Goal: Find specific page/section: Find specific page/section

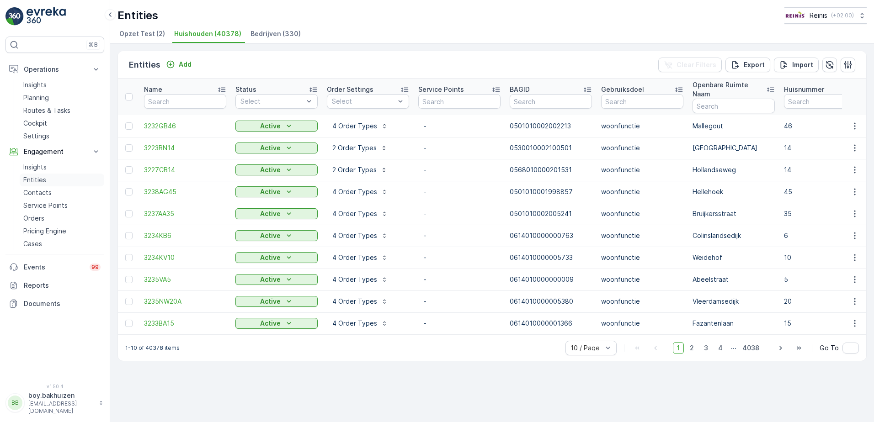
click at [40, 180] on p "Entities" at bounding box center [34, 179] width 23 height 9
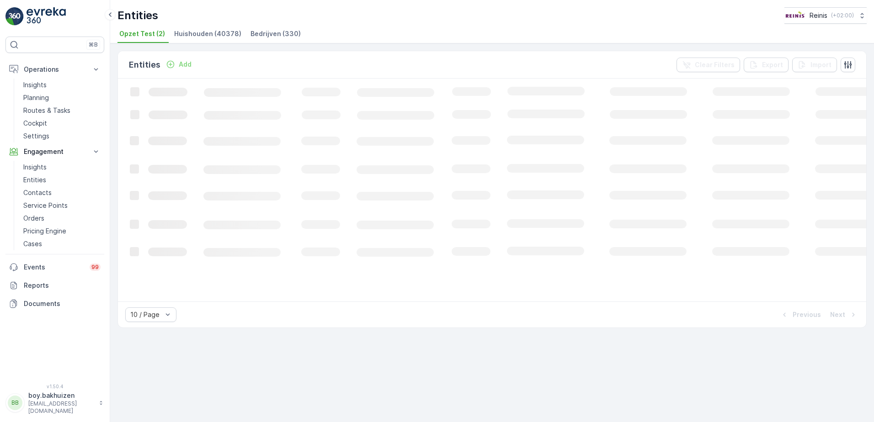
click at [205, 30] on span "Huishouden (40378)" at bounding box center [207, 33] width 67 height 9
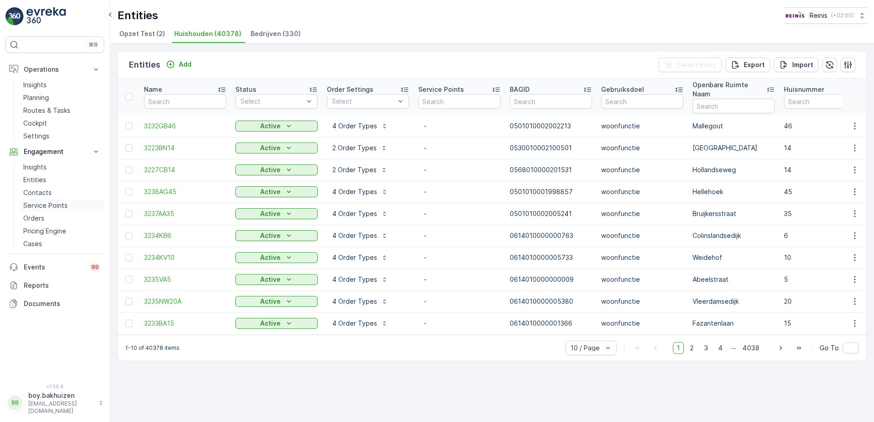
click at [51, 204] on p "Service Points" at bounding box center [45, 205] width 44 height 9
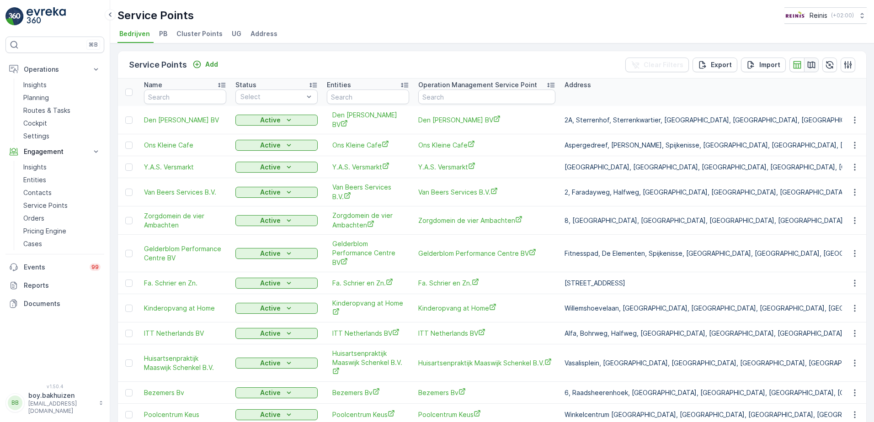
click at [810, 66] on icon "button" at bounding box center [810, 64] width 9 height 9
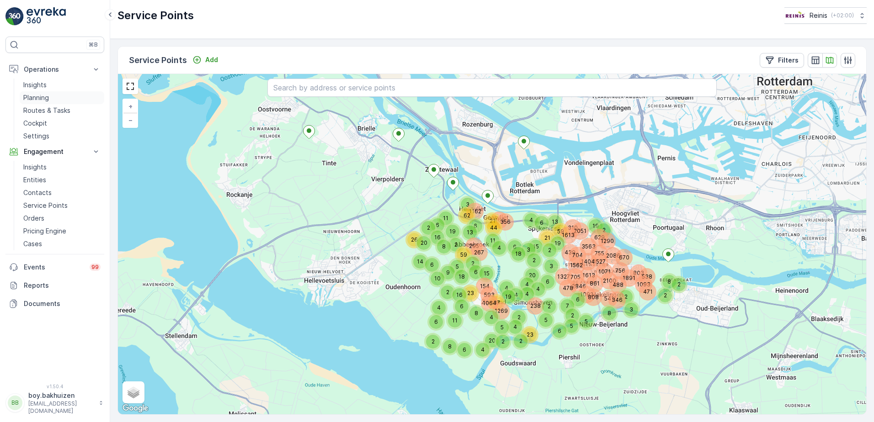
click at [42, 96] on p "Planning" at bounding box center [36, 97] width 26 height 9
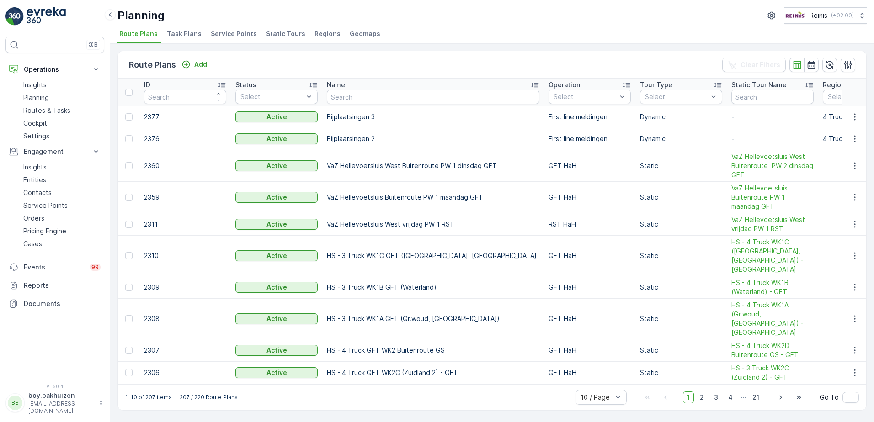
click at [237, 34] on span "Service Points" at bounding box center [234, 33] width 46 height 9
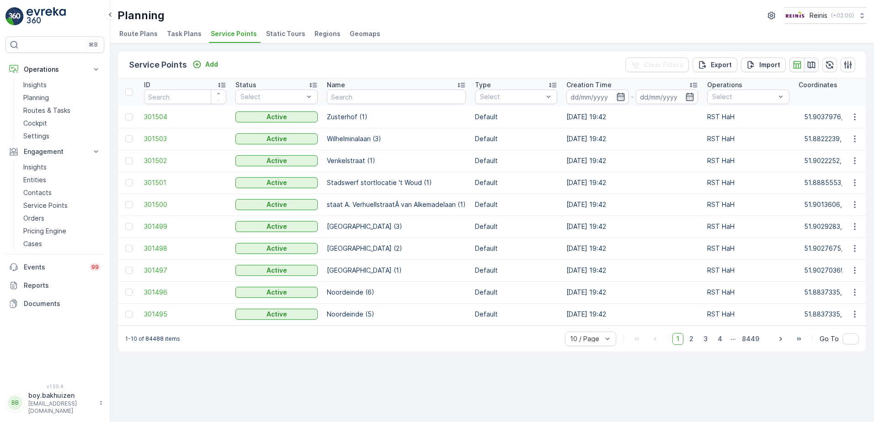
click at [807, 67] on icon "button" at bounding box center [811, 64] width 8 height 7
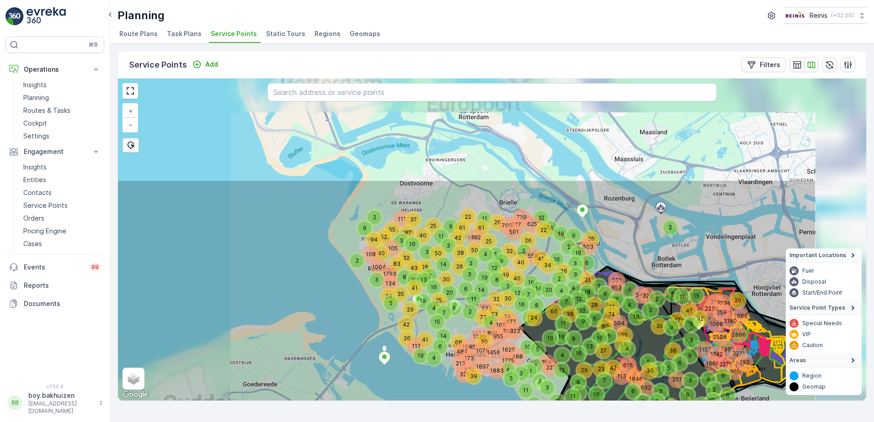
drag, startPoint x: 505, startPoint y: 226, endPoint x: 382, endPoint y: 354, distance: 178.0
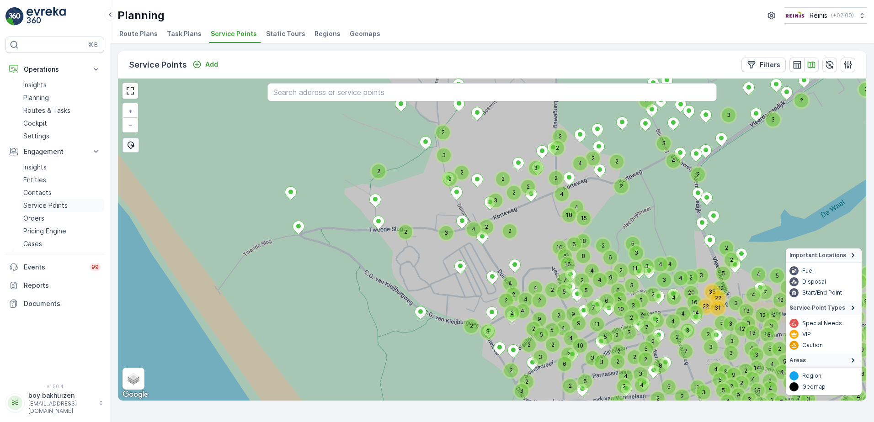
click at [47, 207] on p "Service Points" at bounding box center [45, 205] width 44 height 9
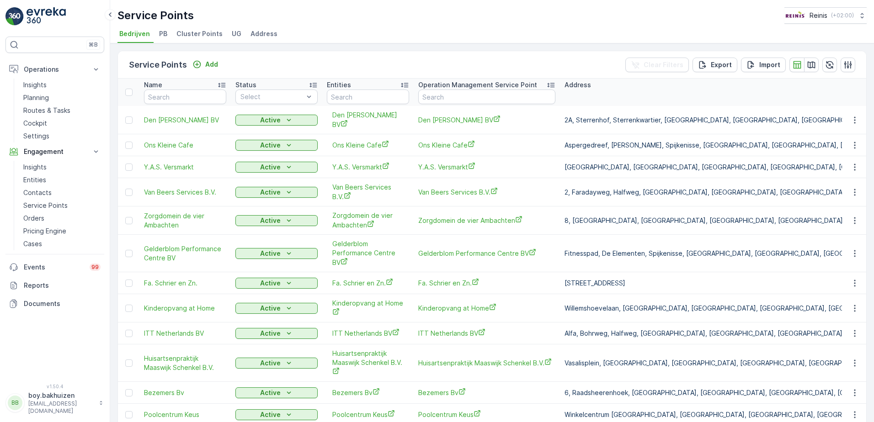
click at [196, 37] on span "Cluster Points" at bounding box center [199, 33] width 46 height 9
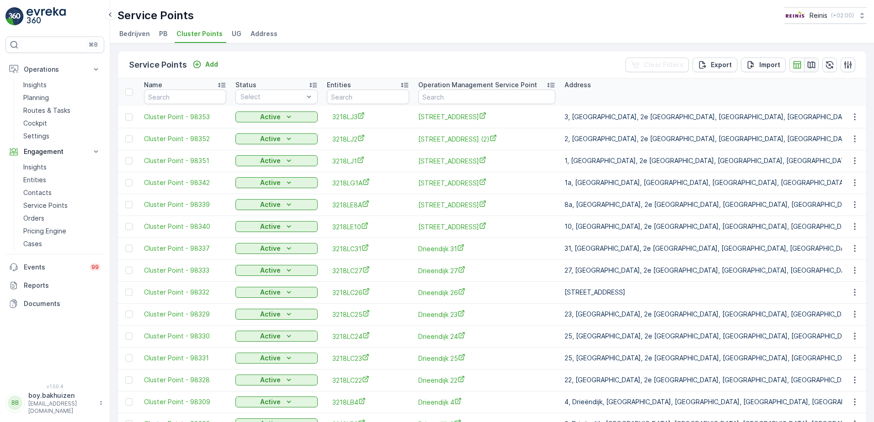
click at [811, 65] on icon "button" at bounding box center [810, 64] width 9 height 9
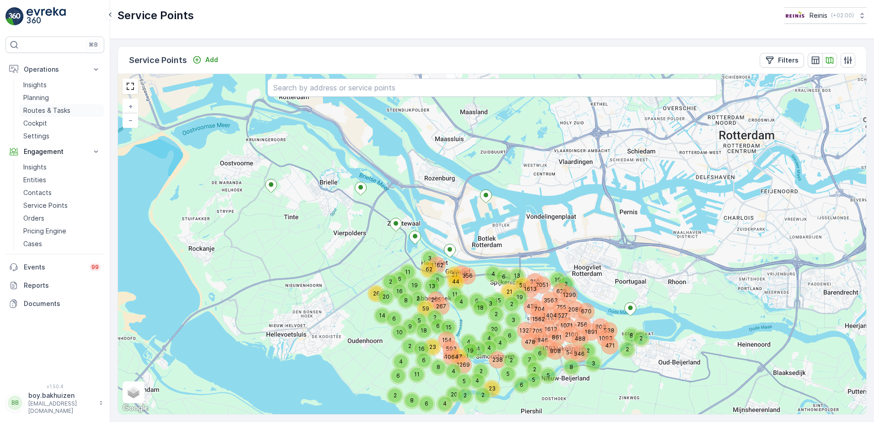
drag, startPoint x: 39, startPoint y: 113, endPoint x: 44, endPoint y: 113, distance: 5.0
click at [39, 113] on p "Routes & Tasks" at bounding box center [46, 110] width 47 height 9
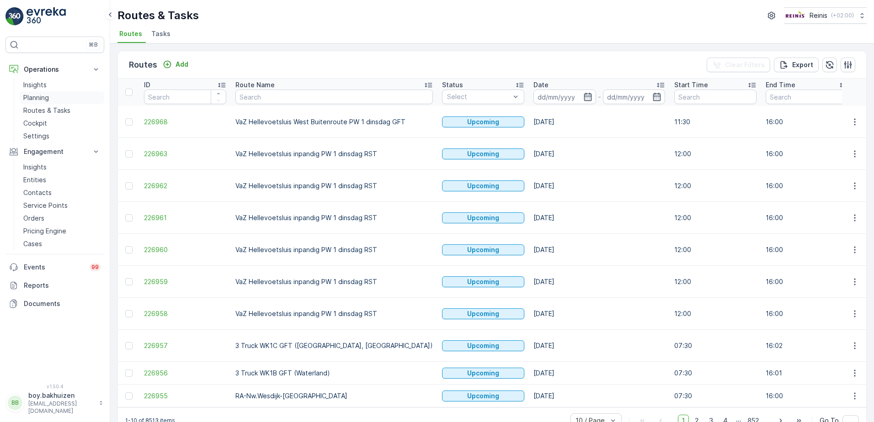
click at [39, 99] on p "Planning" at bounding box center [36, 97] width 26 height 9
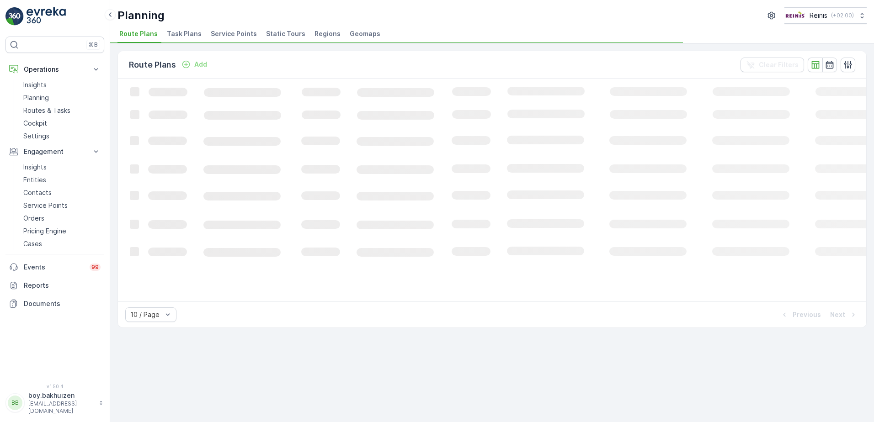
click at [245, 37] on span "Service Points" at bounding box center [234, 33] width 46 height 9
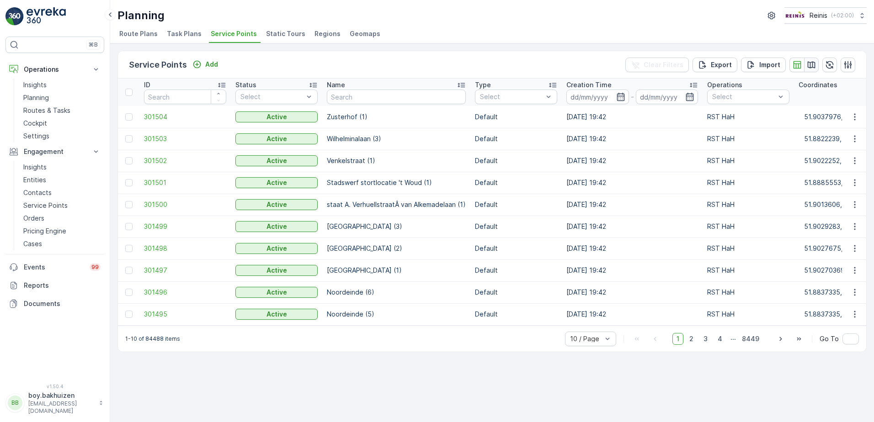
click at [810, 66] on icon "button" at bounding box center [811, 64] width 8 height 7
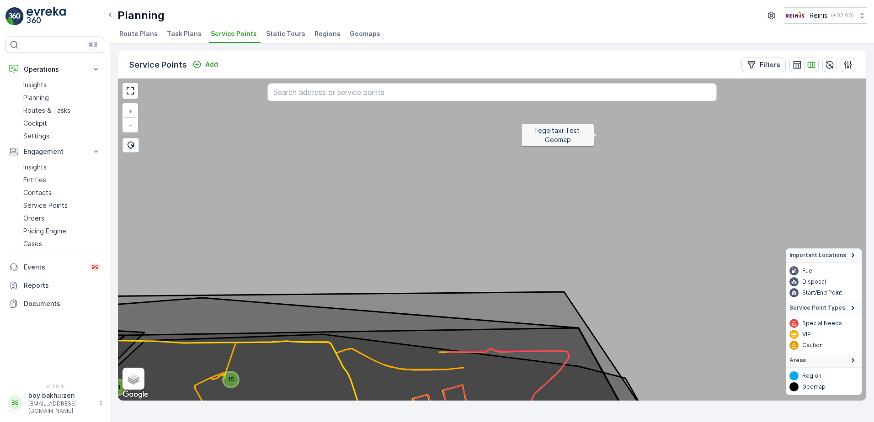
drag, startPoint x: 596, startPoint y: 135, endPoint x: 411, endPoint y: 191, distance: 193.5
click at [666, 131] on icon at bounding box center [492, 239] width 900 height 389
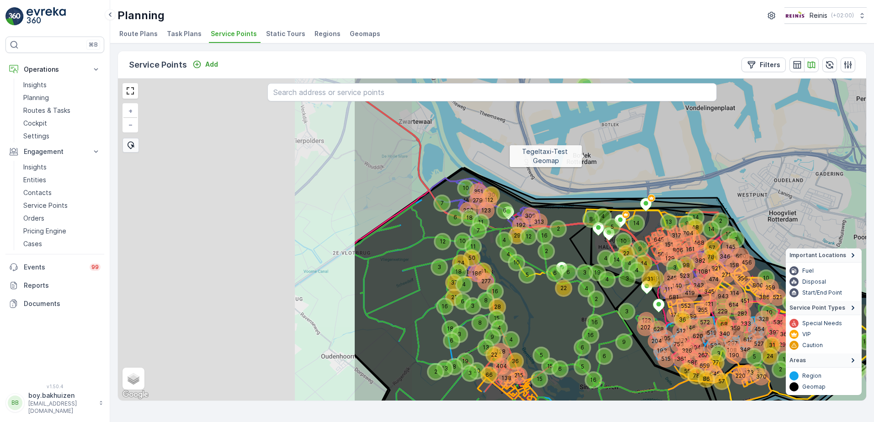
drag, startPoint x: 348, startPoint y: 180, endPoint x: 250, endPoint y: 201, distance: 100.1
click at [582, 157] on icon at bounding box center [803, 216] width 900 height 389
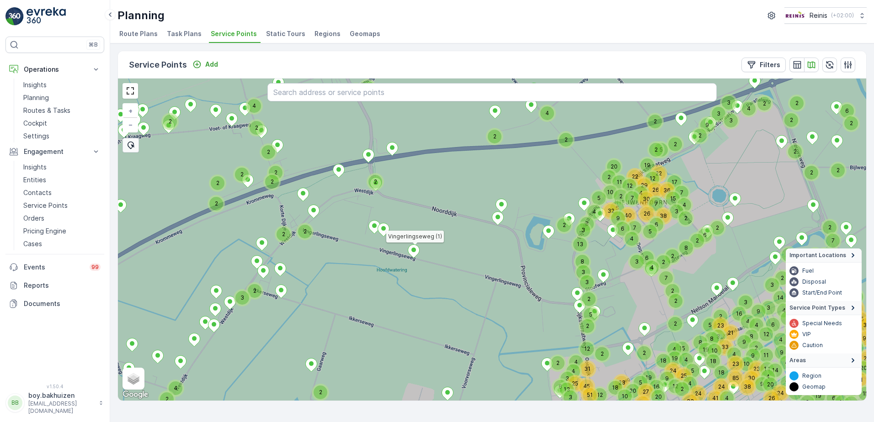
click at [413, 249] on ellipse at bounding box center [413, 250] width 5 height 5
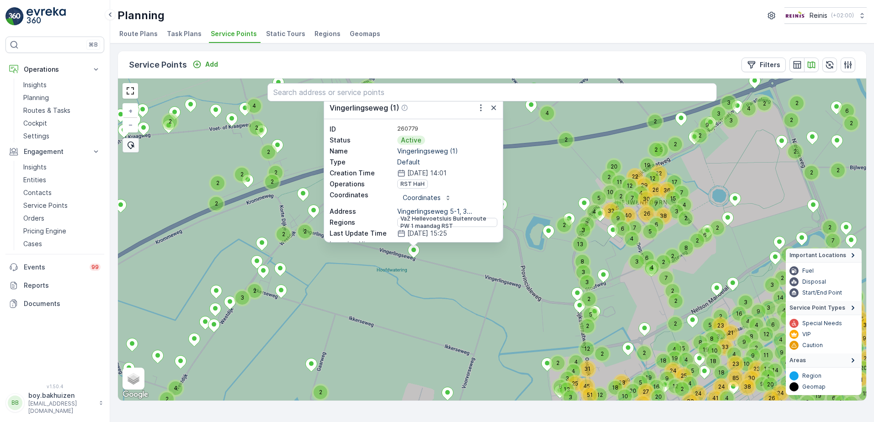
click at [542, 157] on icon at bounding box center [492, 239] width 900 height 389
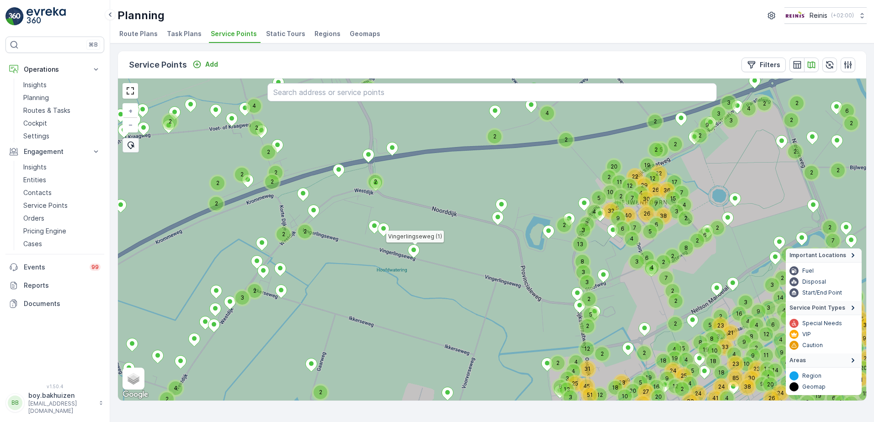
click at [412, 252] on icon at bounding box center [413, 250] width 11 height 13
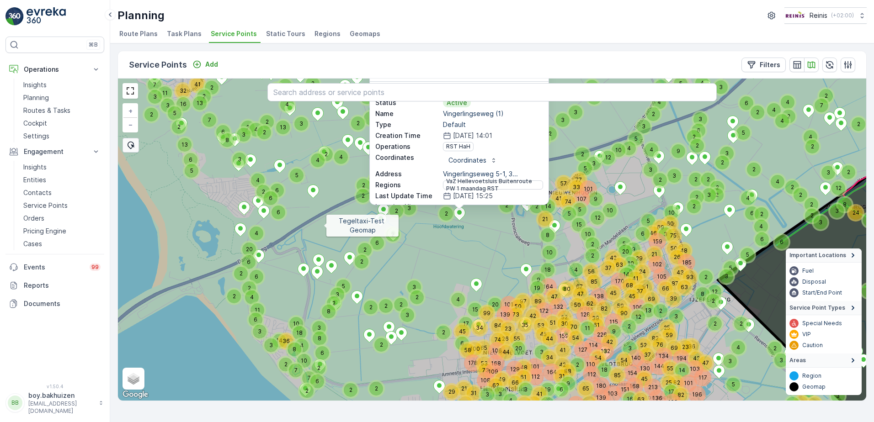
click at [323, 226] on icon at bounding box center [492, 239] width 900 height 389
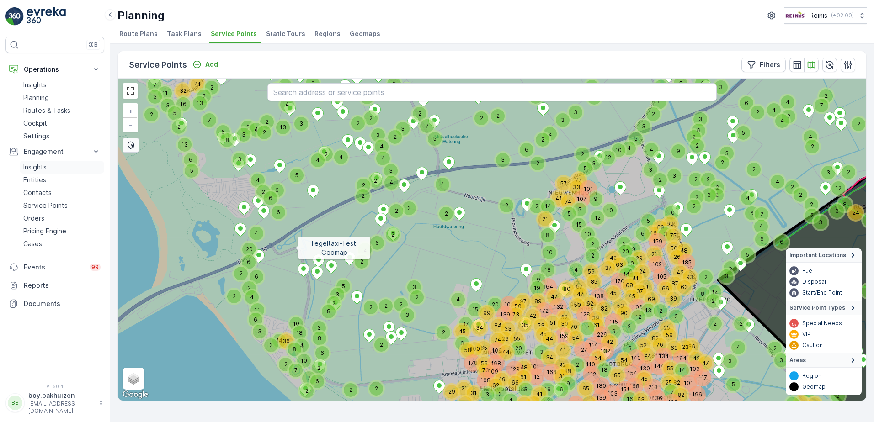
click at [236, 226] on icon at bounding box center [492, 239] width 900 height 389
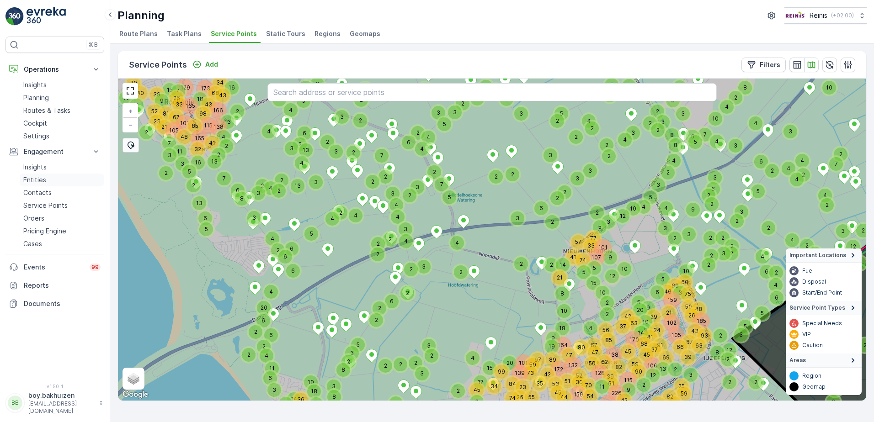
click at [48, 180] on link "Entities" at bounding box center [62, 180] width 85 height 13
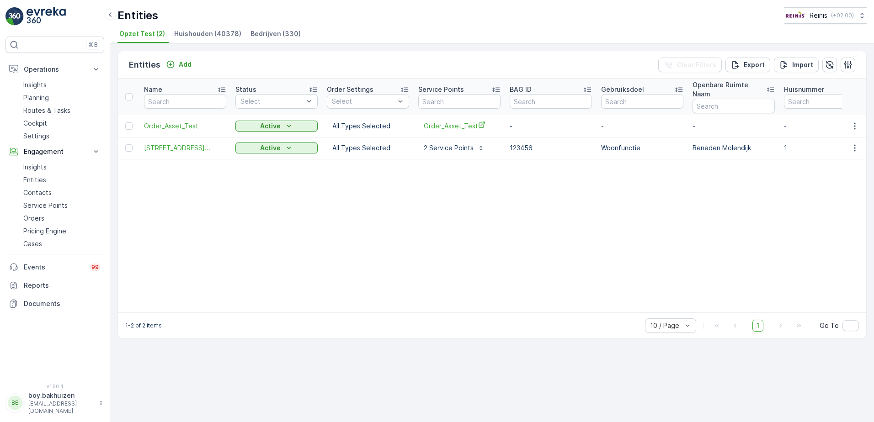
click at [222, 38] on li "Huishouden (40378)" at bounding box center [208, 35] width 73 height 16
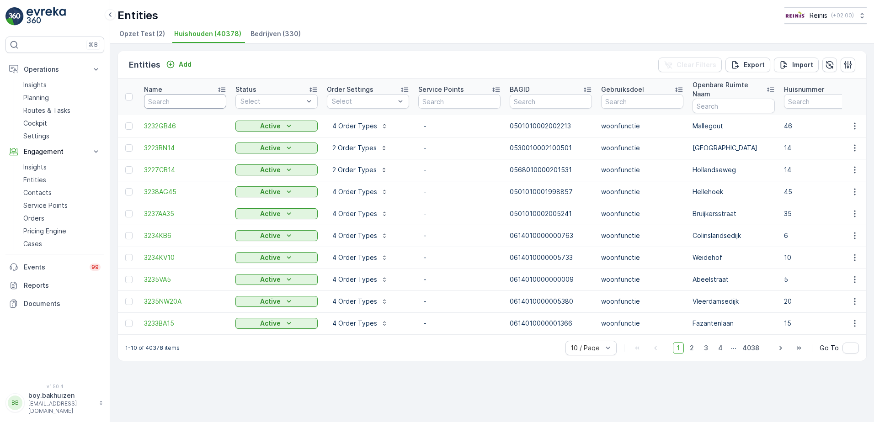
click at [175, 94] on input "text" at bounding box center [185, 101] width 82 height 15
type input "3231"
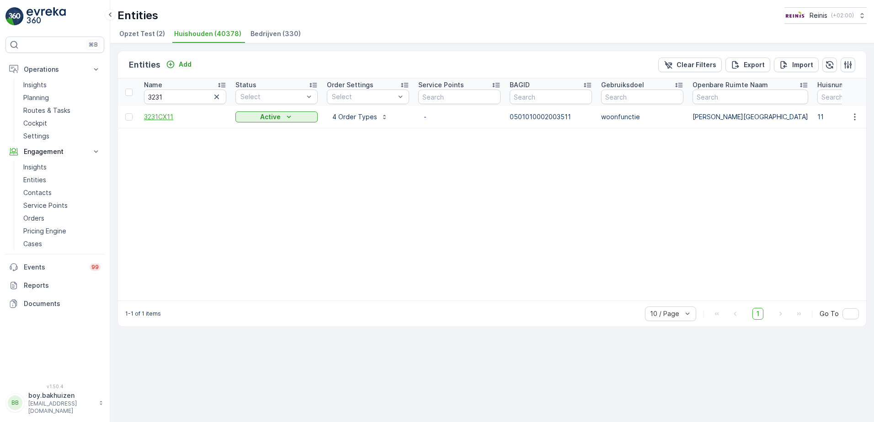
click at [160, 116] on span "3231CX11" at bounding box center [185, 116] width 82 height 9
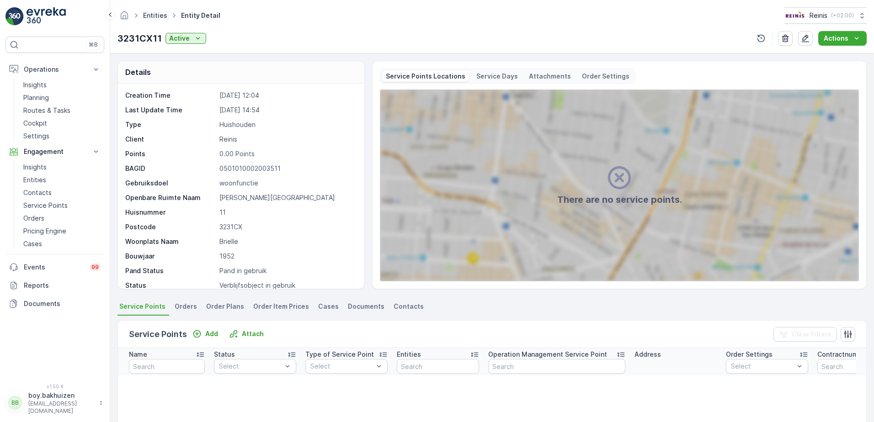
click at [155, 14] on link "Entities" at bounding box center [155, 15] width 24 height 8
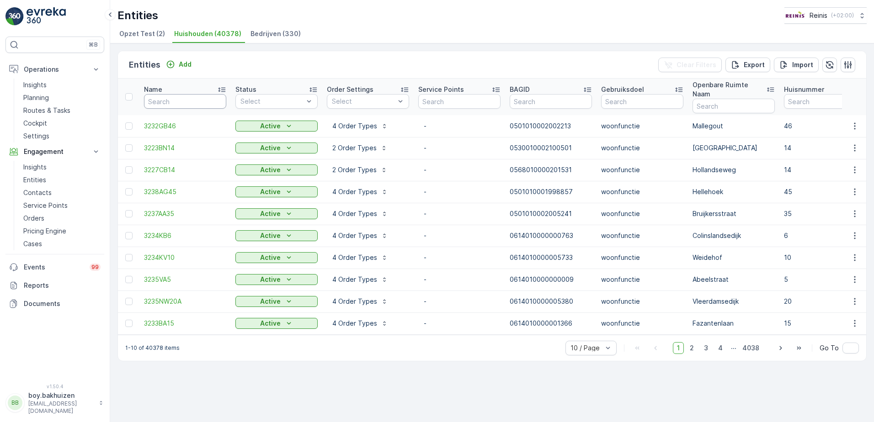
click at [196, 96] on input "text" at bounding box center [185, 101] width 82 height 15
type input "3201"
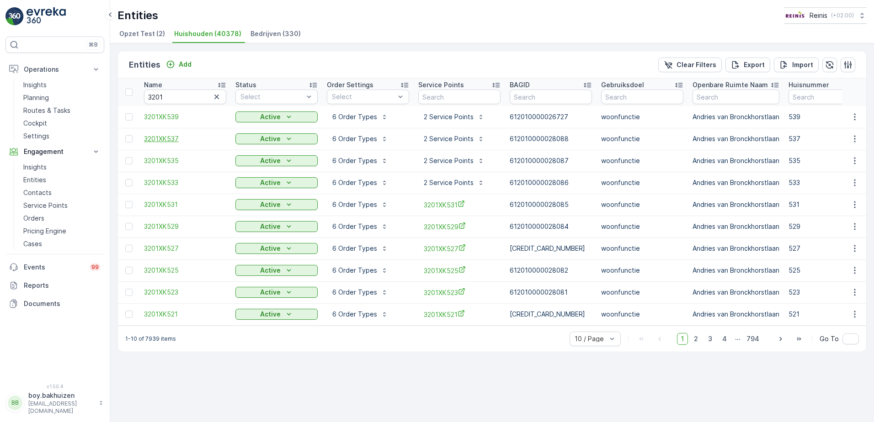
click at [161, 139] on span "3201XK537" at bounding box center [185, 138] width 82 height 9
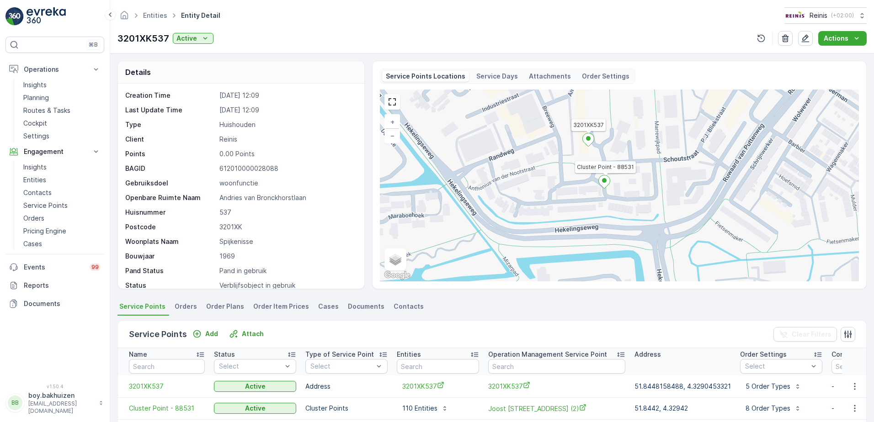
scroll to position [46, 0]
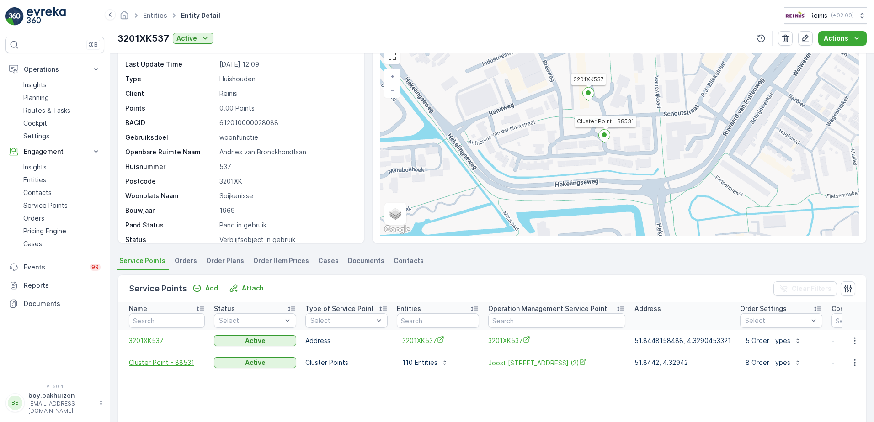
click at [159, 361] on span "Cluster Point - 88531" at bounding box center [167, 362] width 76 height 9
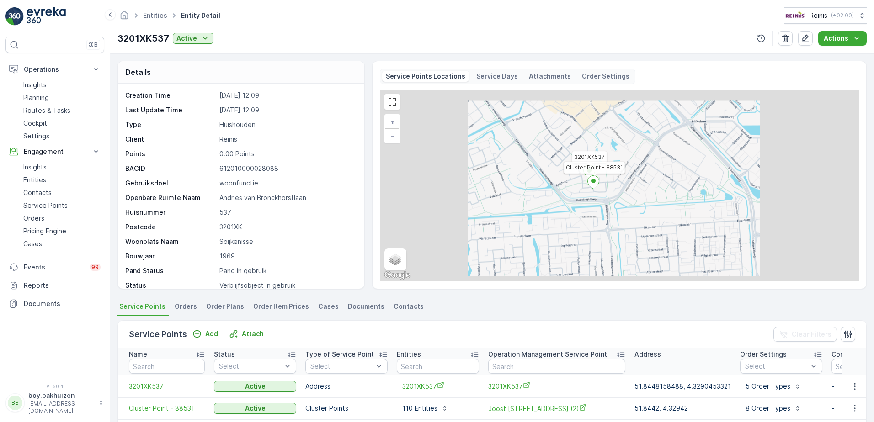
scroll to position [46, 0]
